Goal: Use online tool/utility: Utilize a website feature to perform a specific function

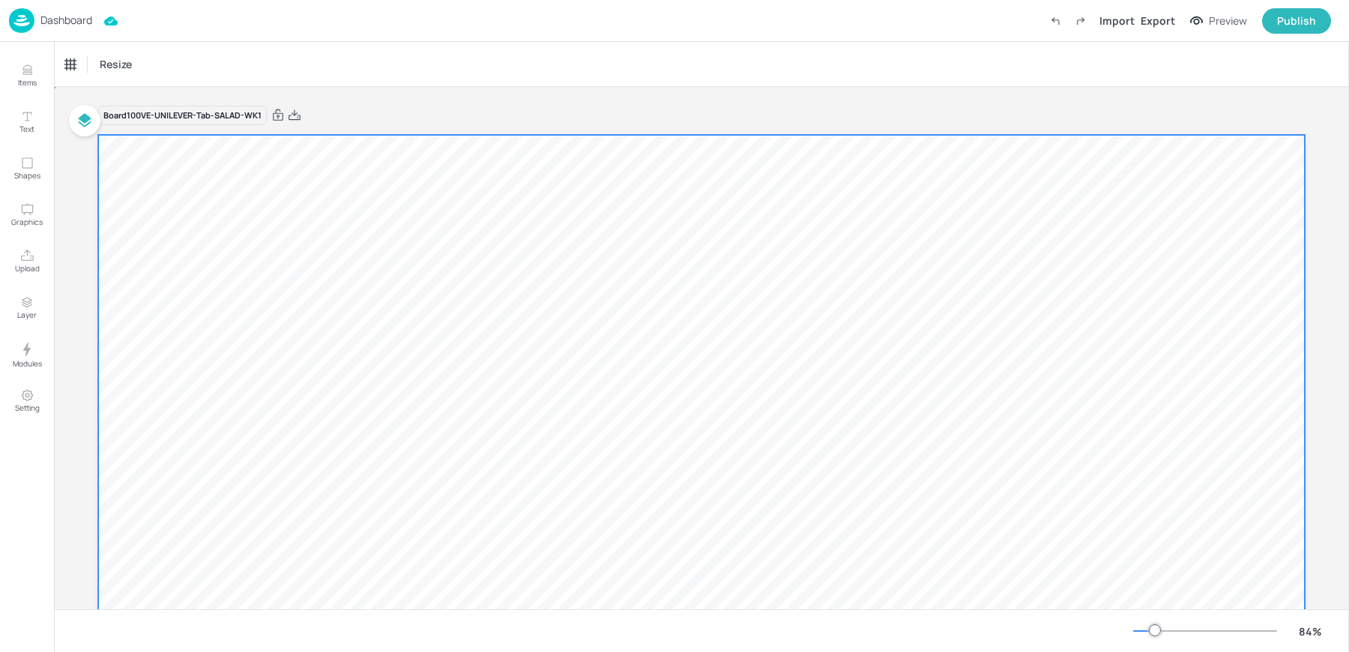
click at [268, 283] on div at bounding box center [701, 474] width 1207 height 679
click at [149, 61] on span "Resize" at bounding box center [146, 64] width 38 height 16
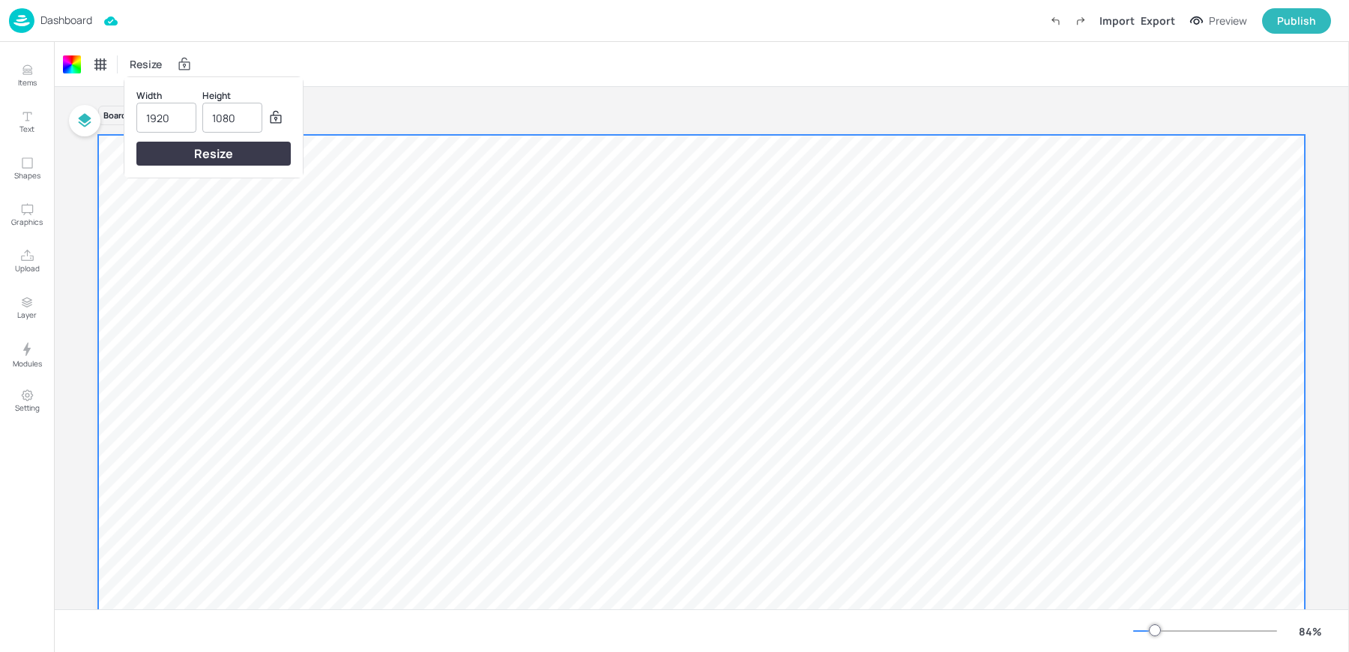
click at [168, 116] on input "1920" at bounding box center [166, 117] width 40 height 28
type input "800"
click at [229, 121] on input "1920" at bounding box center [232, 117] width 40 height 28
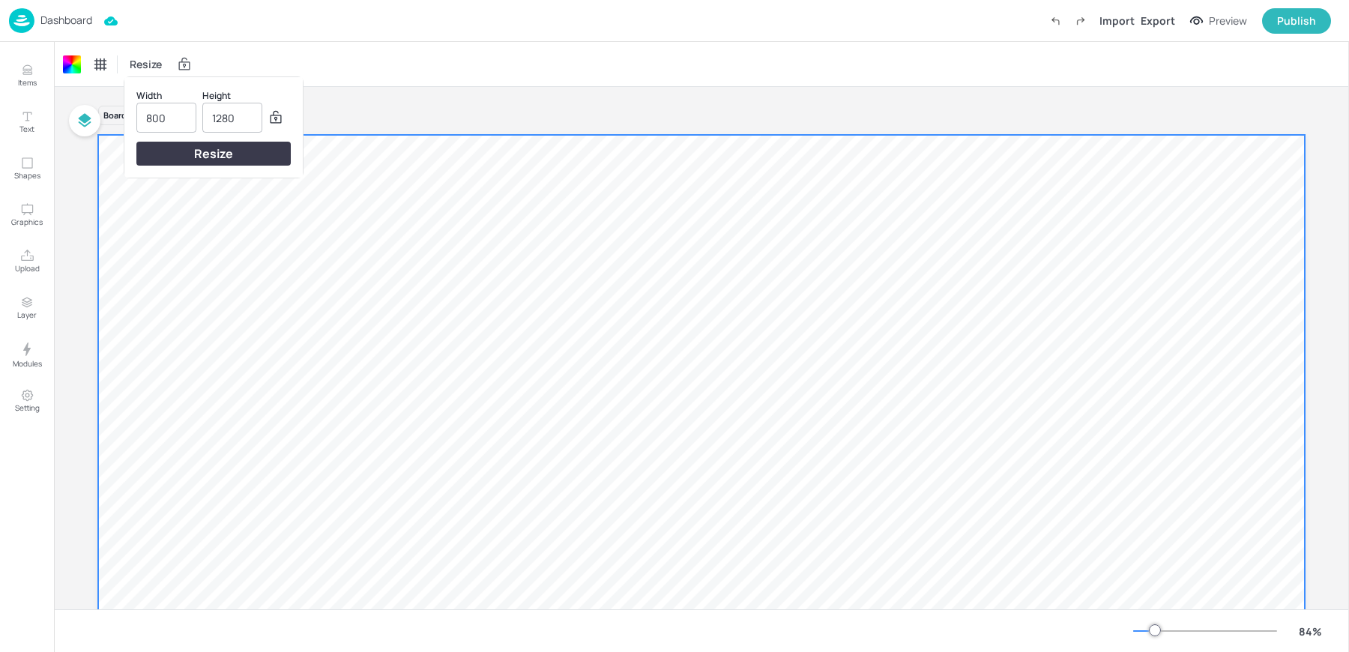
type input "1280"
click at [222, 150] on div "Resize" at bounding box center [213, 154] width 154 height 24
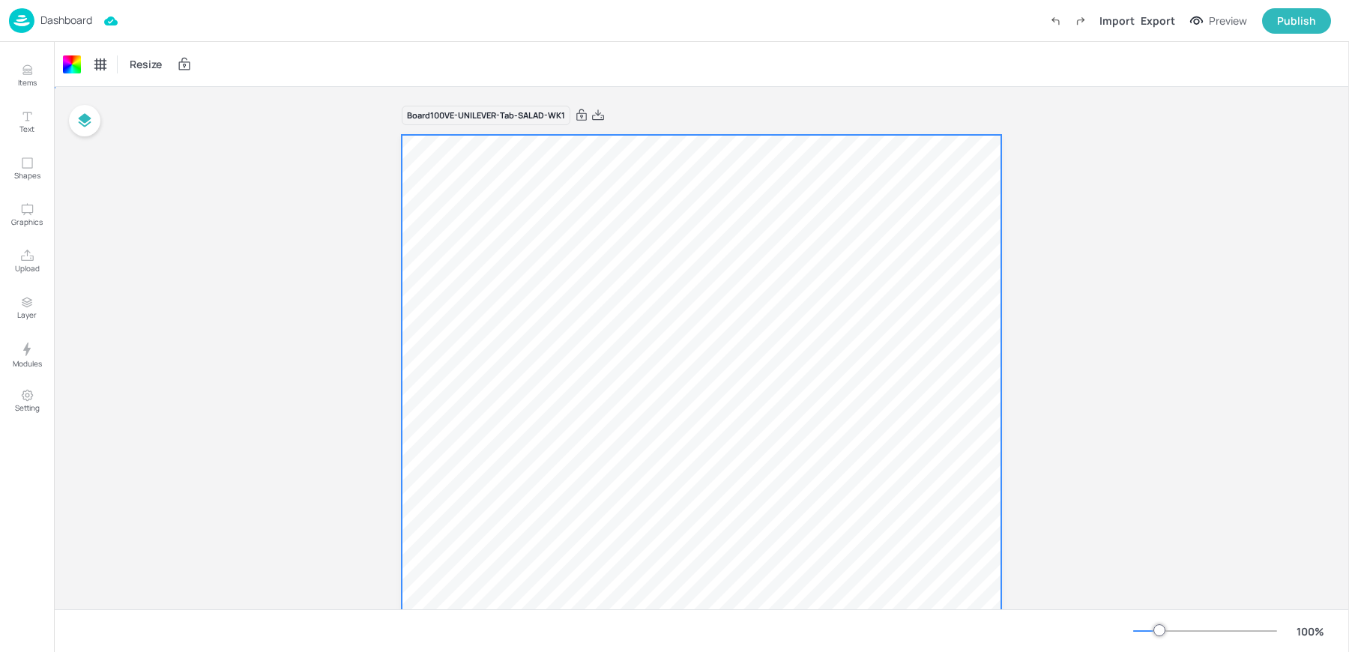
click at [534, 281] on div at bounding box center [702, 615] width 600 height 960
click at [128, 59] on span "Resize" at bounding box center [146, 64] width 38 height 16
click at [192, 271] on div at bounding box center [674, 326] width 1349 height 652
click at [20, 250] on icon "Upload" at bounding box center [27, 256] width 14 height 14
